Goal: Task Accomplishment & Management: Use online tool/utility

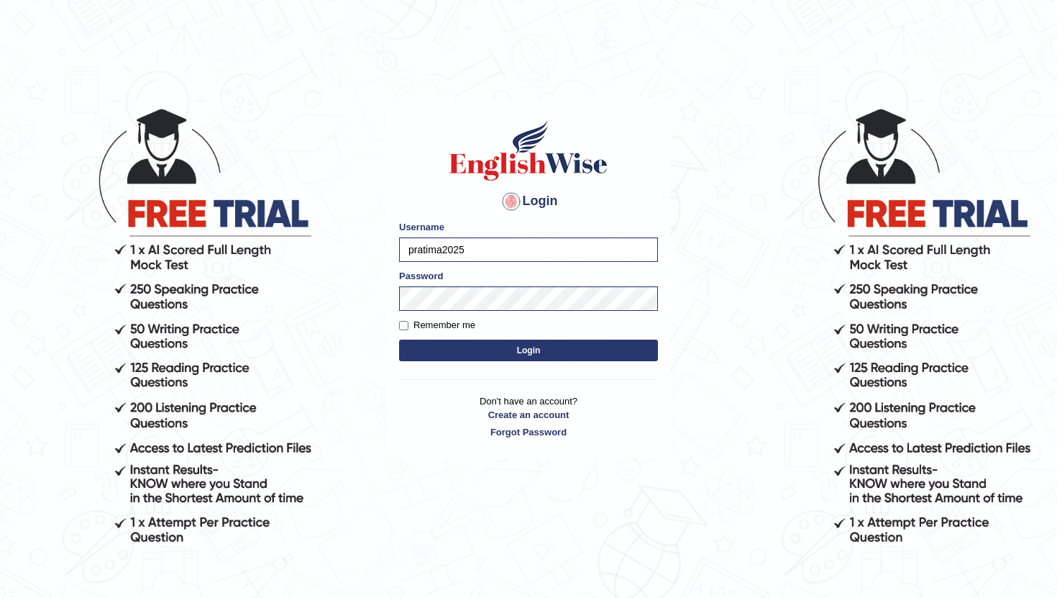
click at [503, 355] on button "Login" at bounding box center [528, 350] width 259 height 22
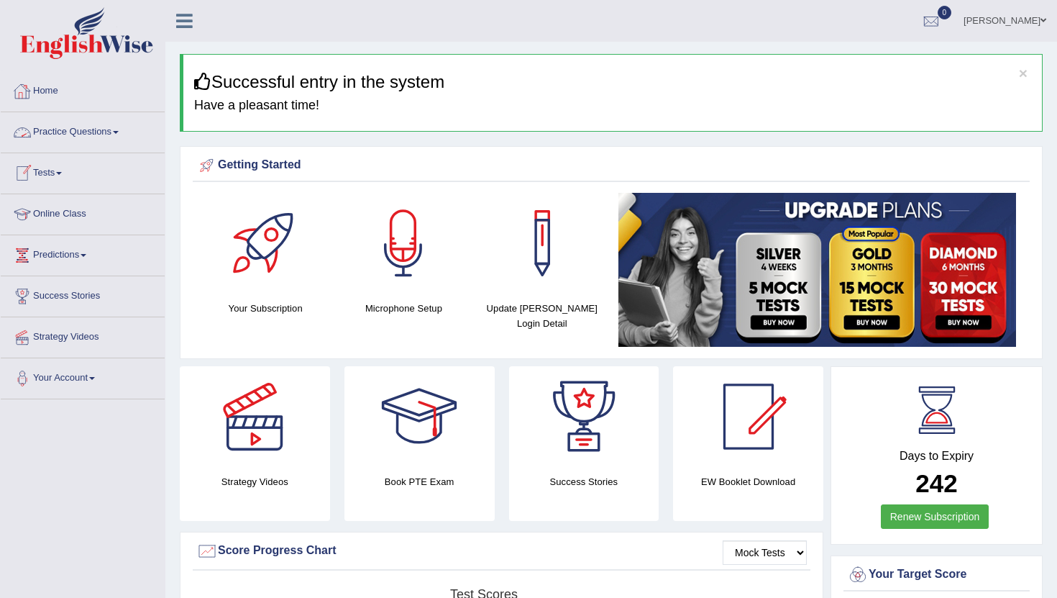
click at [60, 128] on link "Practice Questions" at bounding box center [83, 130] width 164 height 36
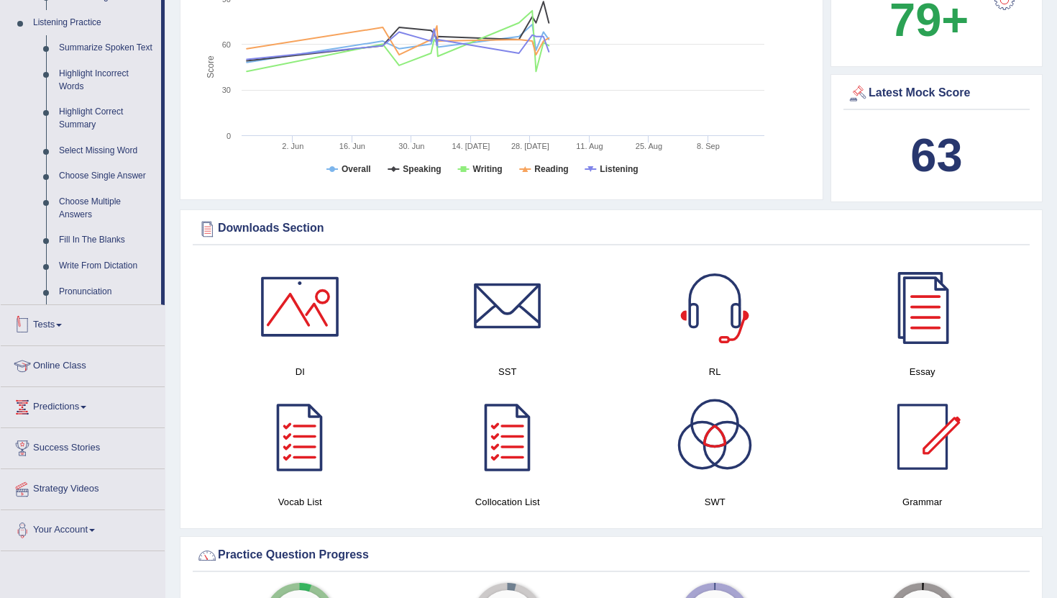
click at [62, 327] on span at bounding box center [59, 325] width 6 height 3
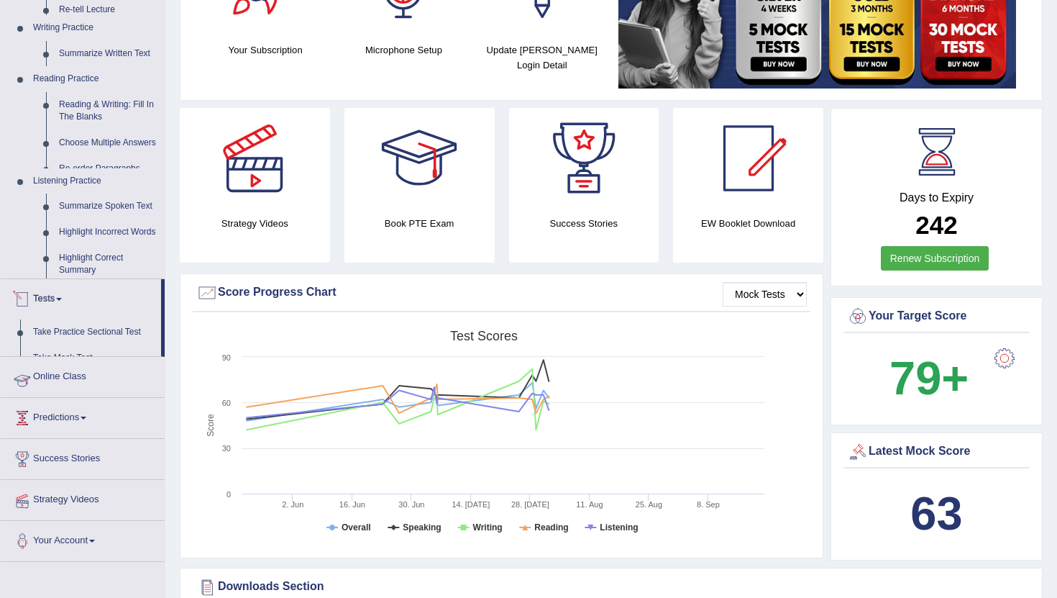
scroll to position [180, 0]
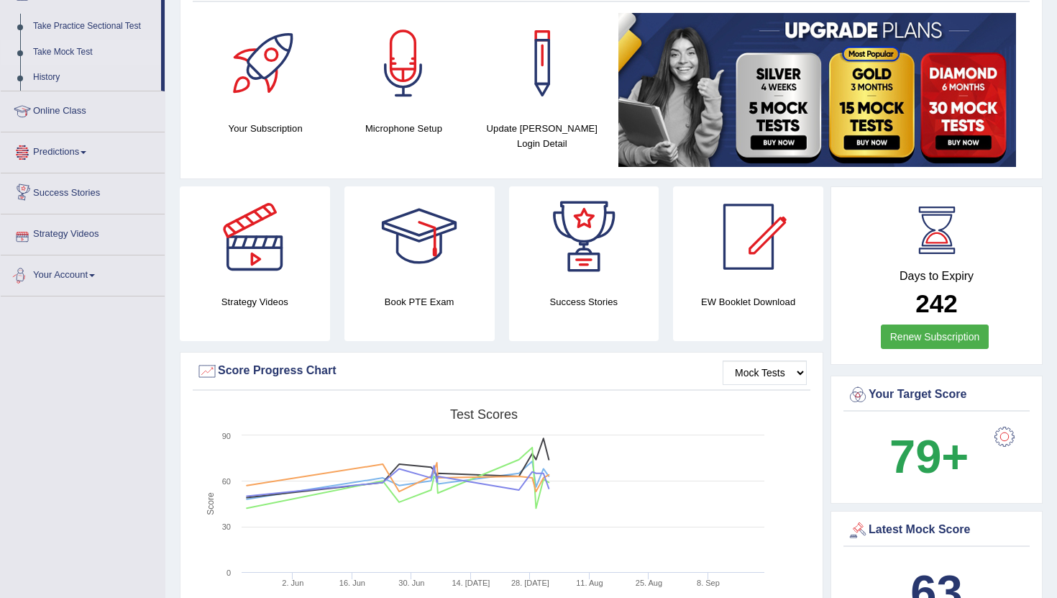
click at [70, 50] on link "Take Mock Test" at bounding box center [94, 53] width 134 height 26
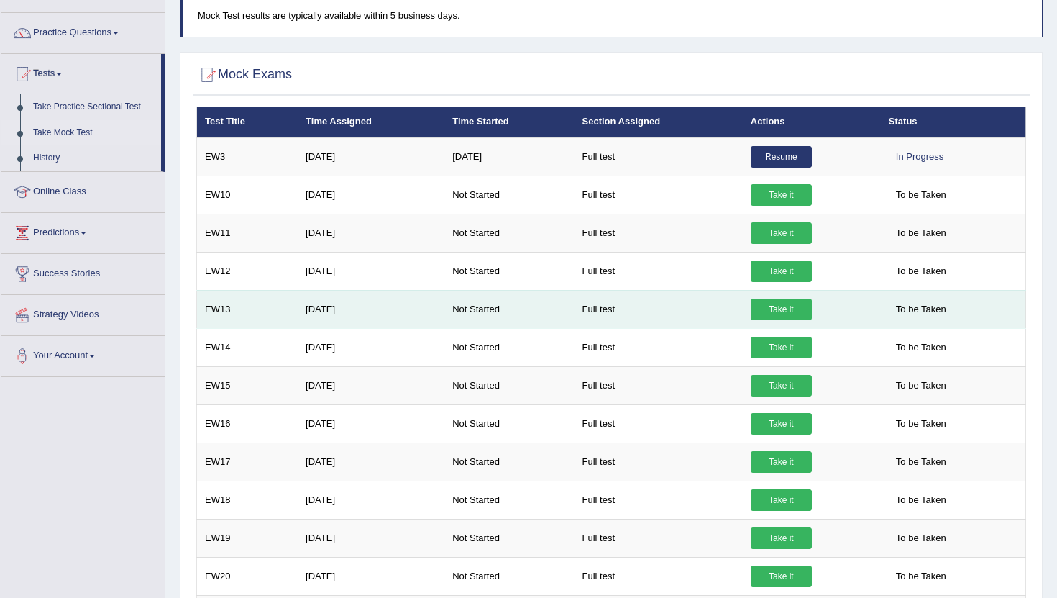
scroll to position [93, 0]
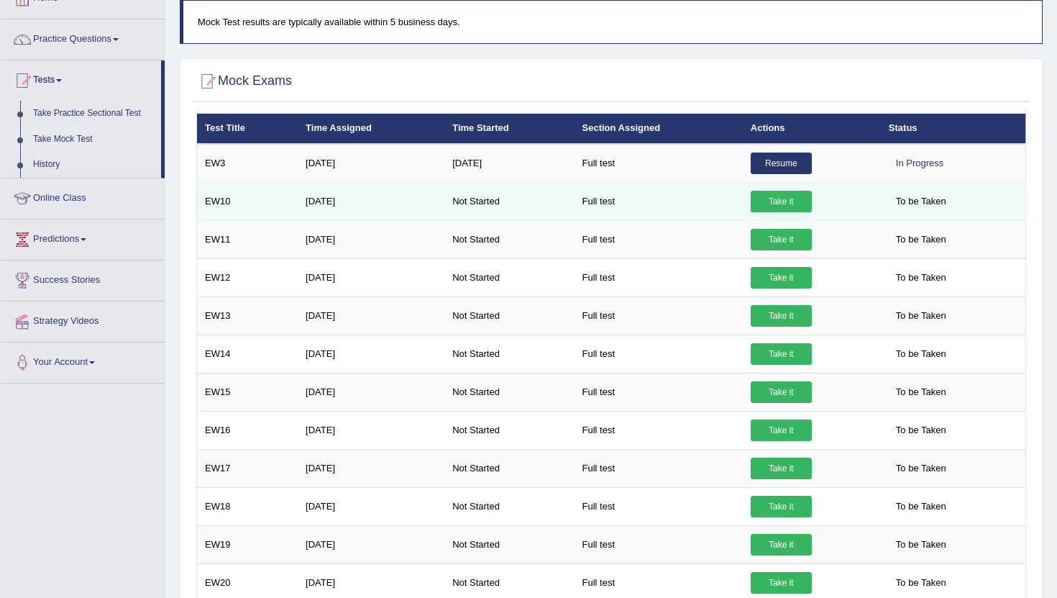
click at [767, 205] on link "Take it" at bounding box center [781, 202] width 61 height 22
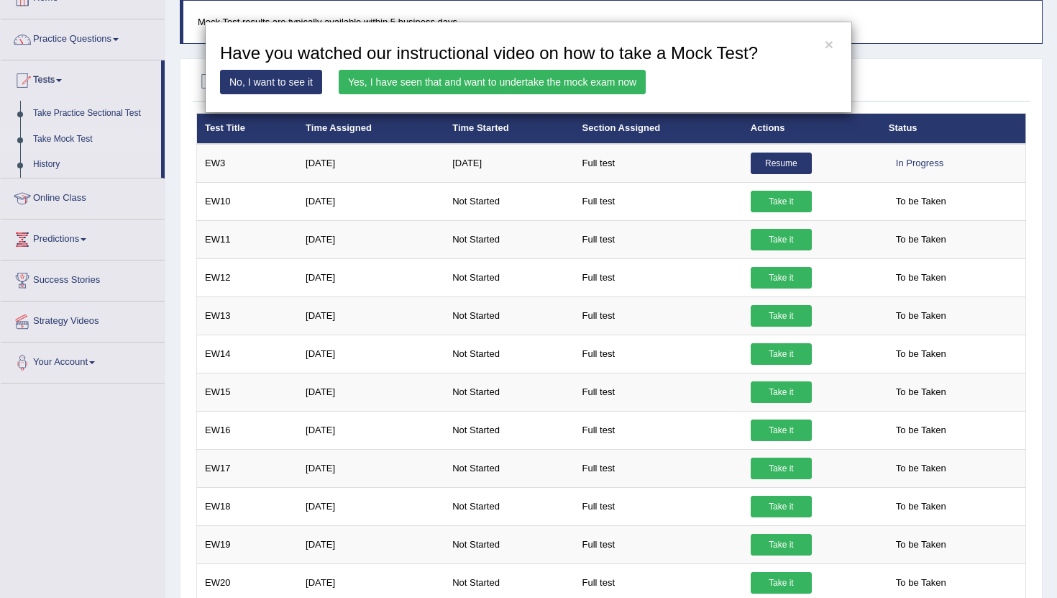
click at [475, 81] on link "Yes, I have seen that and want to undertake the mock exam now" at bounding box center [492, 82] width 307 height 24
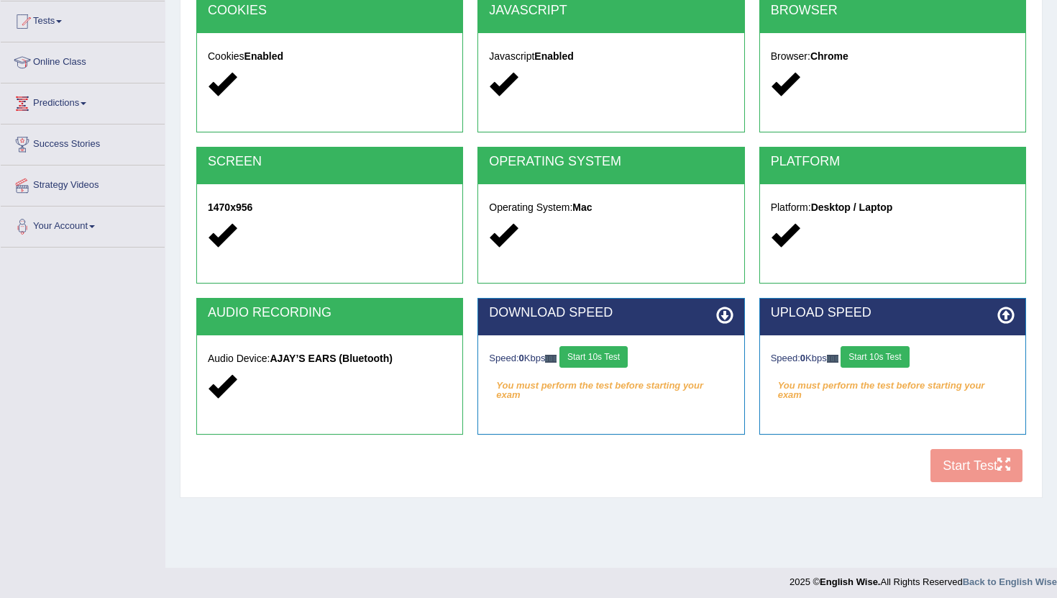
scroll to position [157, 0]
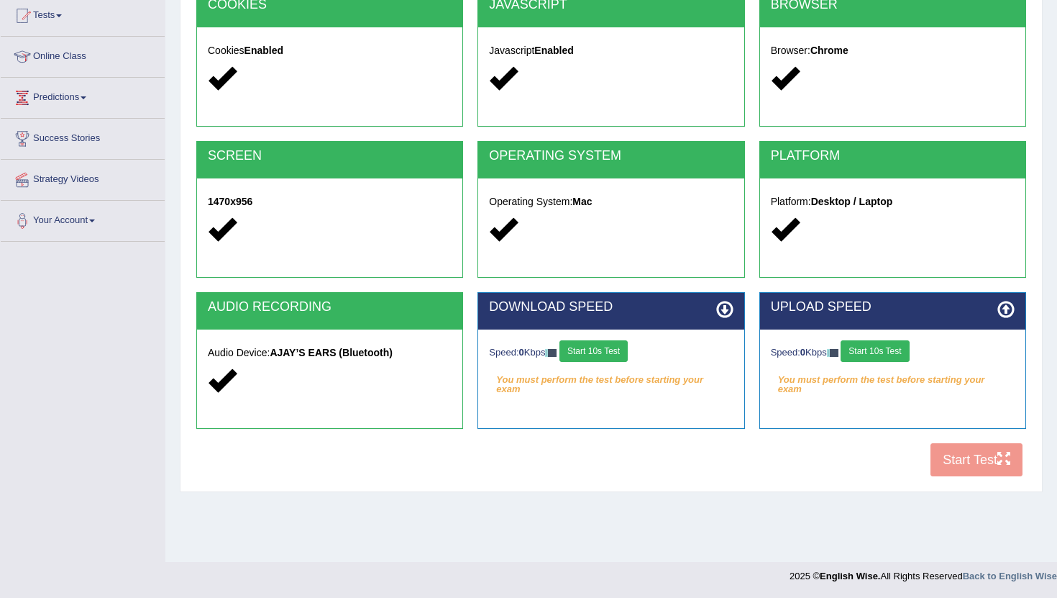
click at [607, 357] on button "Start 10s Test" at bounding box center [594, 351] width 68 height 22
click at [607, 357] on button "Start 10s Test" at bounding box center [614, 351] width 68 height 22
click at [885, 344] on button "Start 10s Test" at bounding box center [875, 351] width 68 height 22
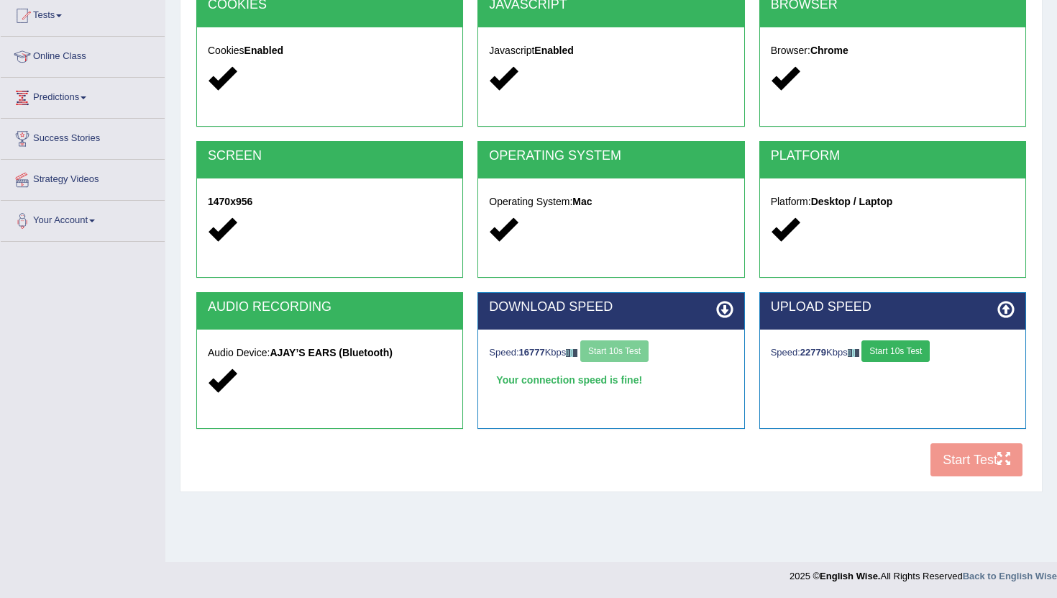
click at [885, 344] on button "Start 10s Test" at bounding box center [896, 351] width 68 height 22
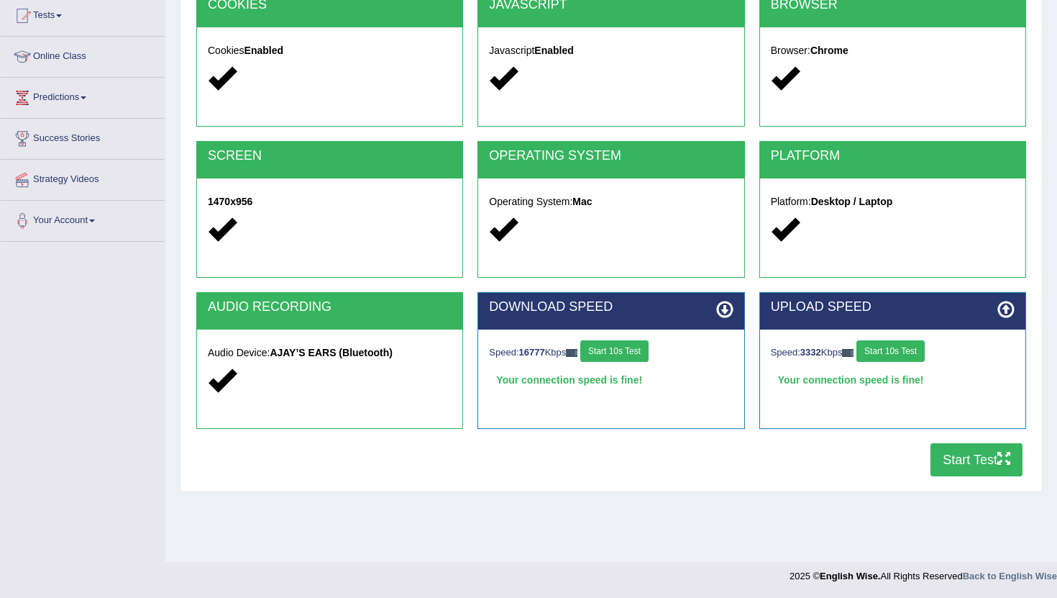
click at [985, 464] on button "Start Test" at bounding box center [977, 459] width 92 height 33
